Goal: Use online tool/utility: Utilize a website feature to perform a specific function

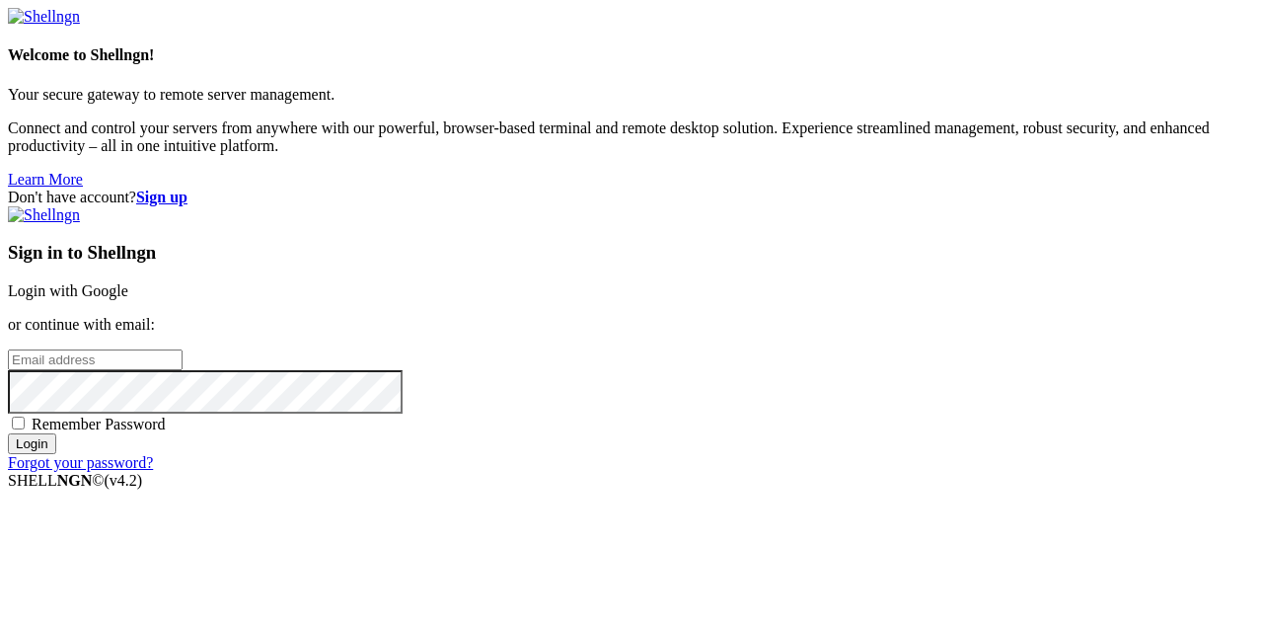
click at [128, 282] on link "Login with Google" at bounding box center [68, 290] width 120 height 17
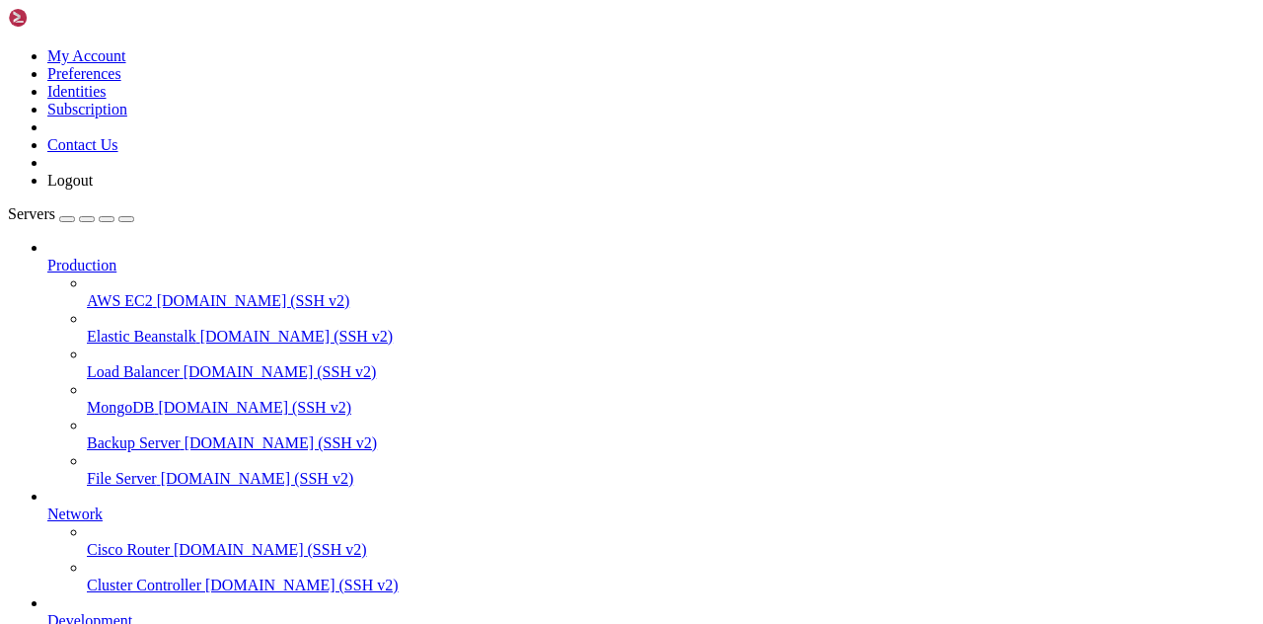
scroll to position [173, 0]
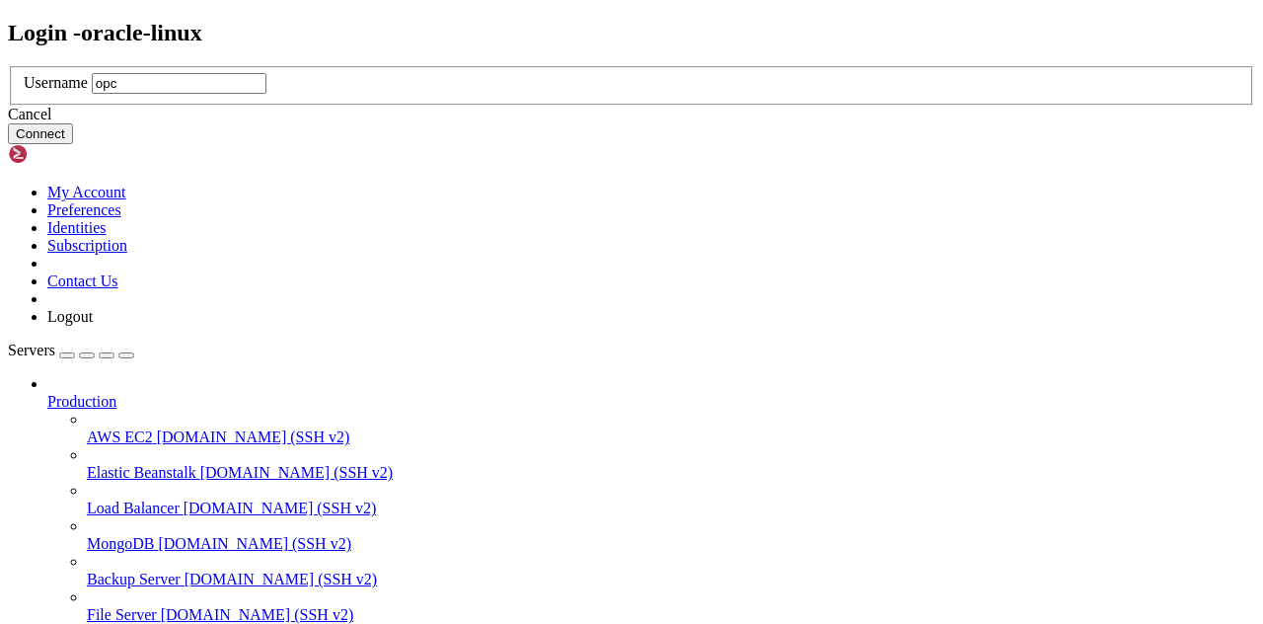
type input "opc"
click at [73, 144] on button "Connect" at bounding box center [40, 133] width 65 height 21
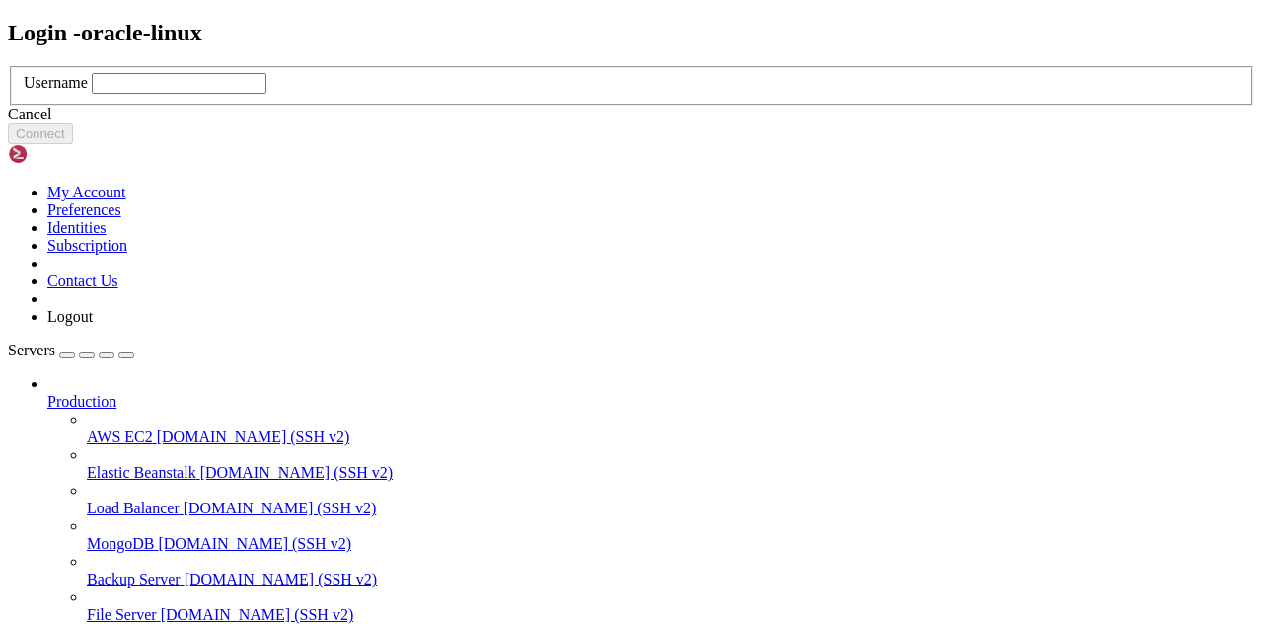
click at [266, 94] on input "text" at bounding box center [179, 83] width 175 height 21
type input "opc"
click at [73, 144] on button "Connect" at bounding box center [40, 133] width 65 height 21
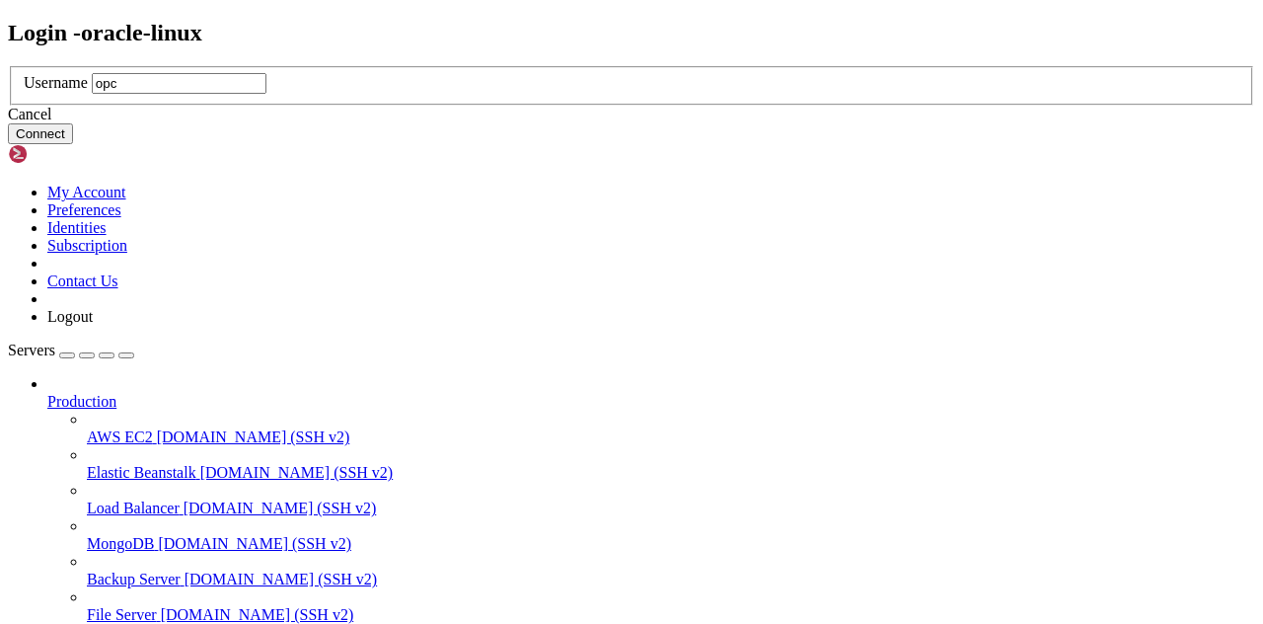
type input "opc"
click at [73, 144] on button "Connect" at bounding box center [40, 133] width 65 height 21
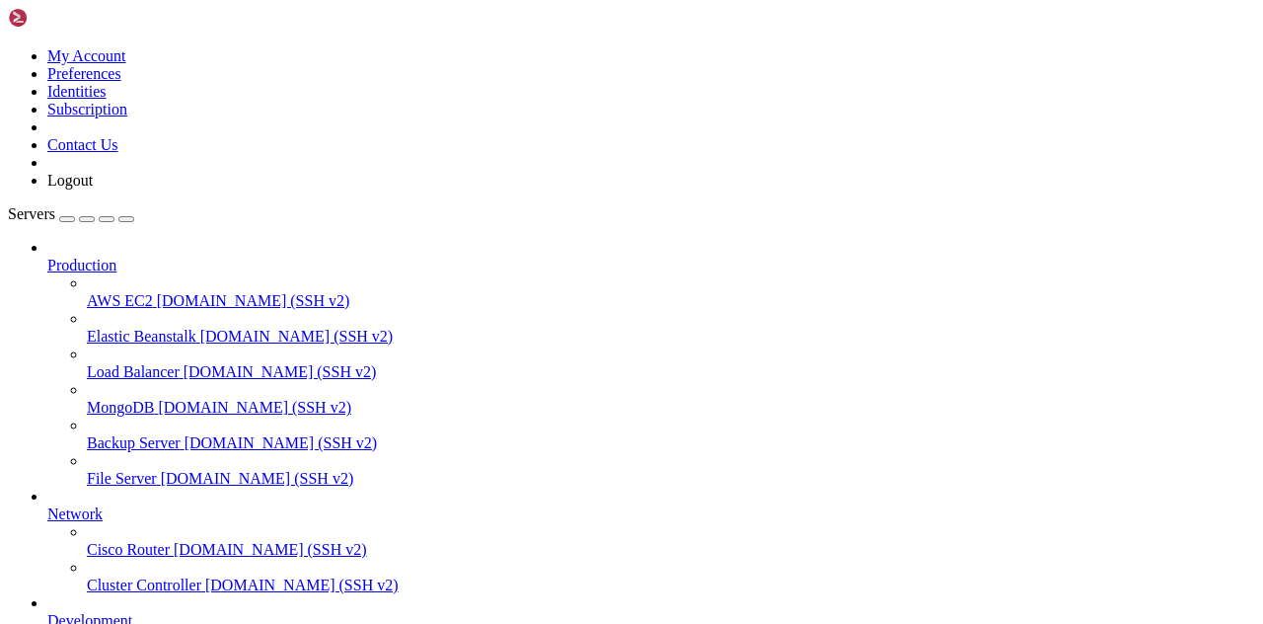
drag, startPoint x: 114, startPoint y: 1848, endPoint x: 17, endPoint y: 1862, distance: 98.6
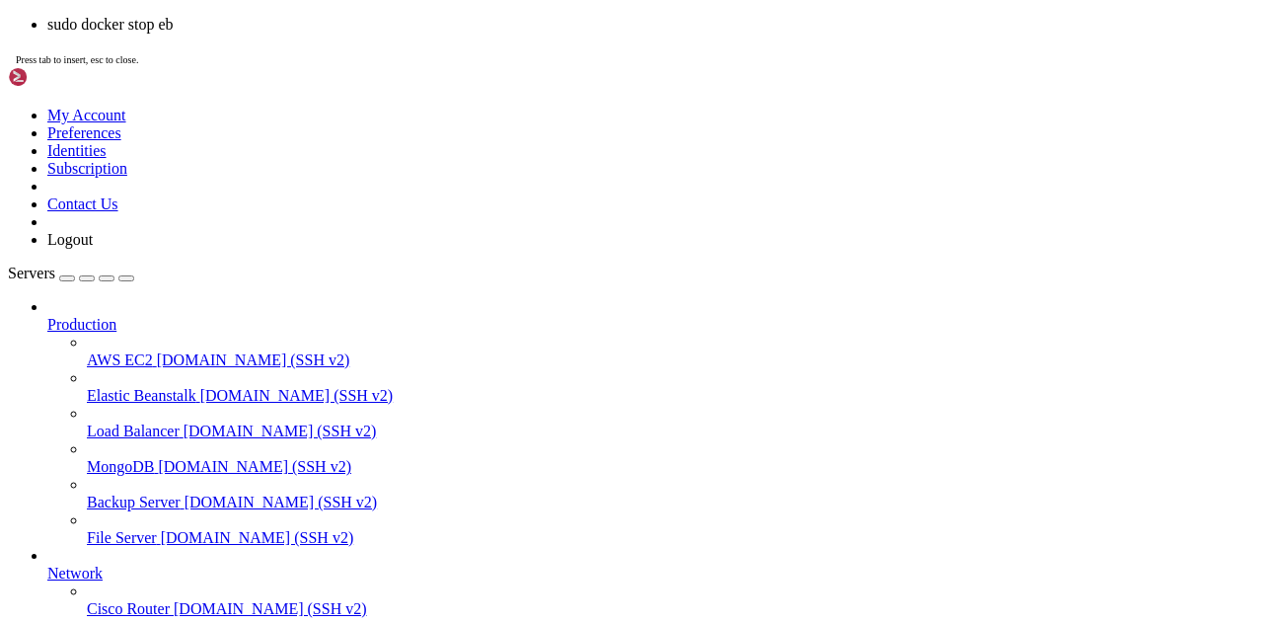
scroll to position [168, 0]
